Goal: Information Seeking & Learning: Learn about a topic

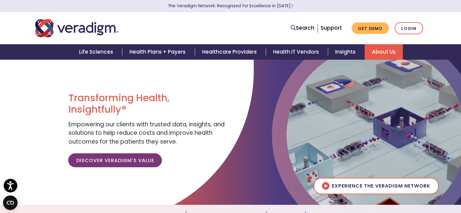
click at [378, 55] on link "About Us" at bounding box center [384, 51] width 38 height 15
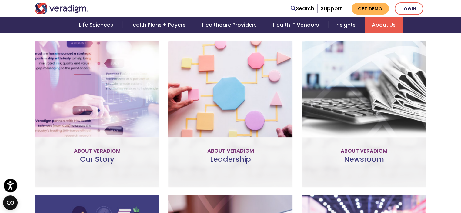
scroll to position [238, 0]
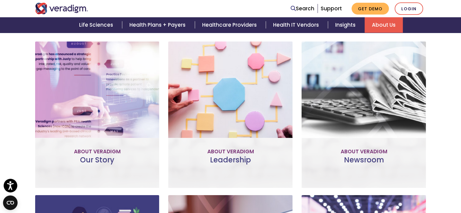
click at [235, 135] on link "Meet the Team" at bounding box center [231, 142] width 56 height 14
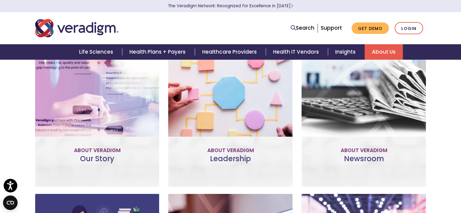
click at [92, 139] on link "Learn More" at bounding box center [97, 136] width 48 height 14
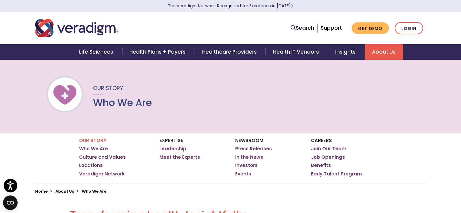
click at [100, 32] on img "Veradigm logo" at bounding box center [76, 28] width 83 height 20
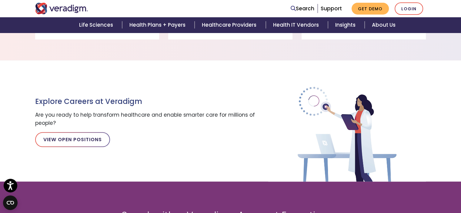
scroll to position [668, 0]
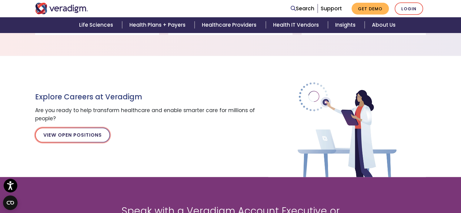
click at [87, 131] on link "View Open Positions" at bounding box center [72, 135] width 75 height 15
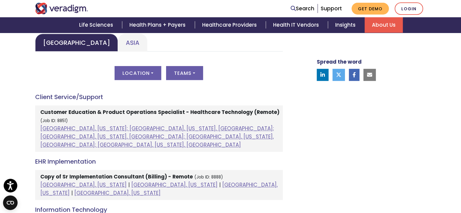
scroll to position [303, 0]
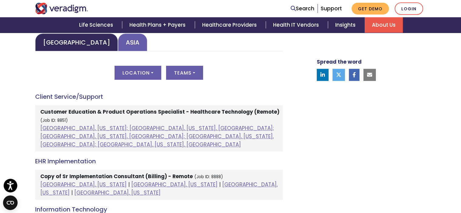
click at [118, 47] on link "Asia" at bounding box center [132, 42] width 29 height 18
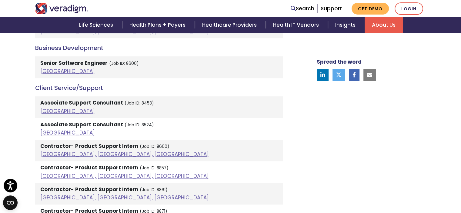
scroll to position [392, 0]
click at [49, 110] on link "[GEOGRAPHIC_DATA]" at bounding box center [67, 111] width 55 height 7
click at [50, 111] on link "India" at bounding box center [67, 111] width 55 height 7
click at [49, 136] on link "India" at bounding box center [67, 132] width 55 height 7
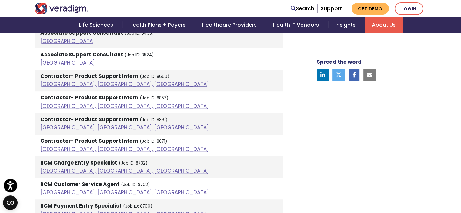
scroll to position [462, 0]
click at [88, 83] on link "Pune, Maharashtra, India" at bounding box center [124, 83] width 169 height 7
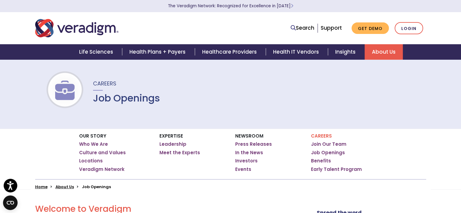
scroll to position [0, 0]
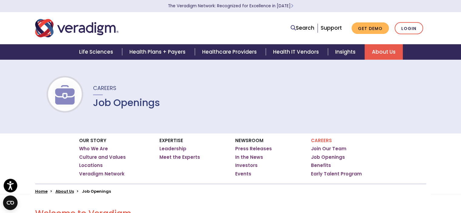
click at [103, 34] on img "Veradigm logo" at bounding box center [76, 28] width 83 height 20
